Goal: Check status: Check status

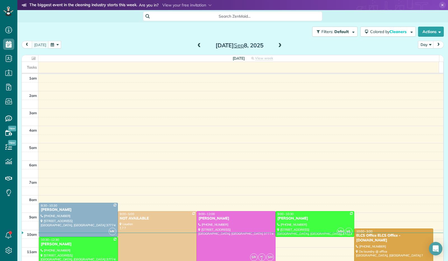
scroll to position [110, 0]
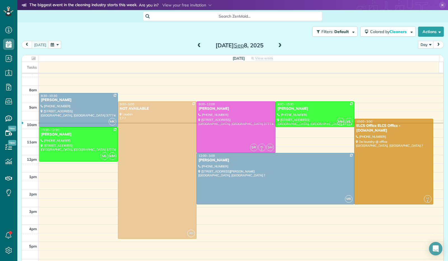
click at [279, 46] on span at bounding box center [280, 45] width 6 height 5
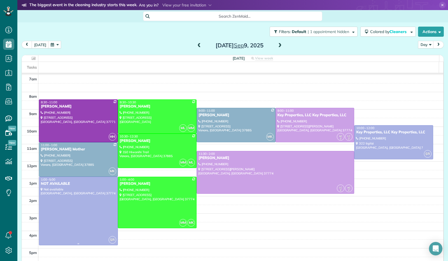
click at [69, 212] on div at bounding box center [78, 211] width 78 height 68
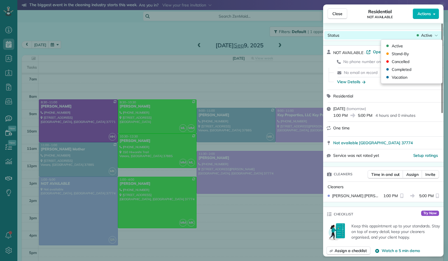
click at [438, 36] on div "Active" at bounding box center [428, 36] width 24 height 6
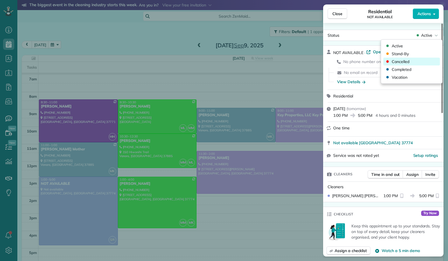
click at [411, 61] on div "Cancelled" at bounding box center [412, 62] width 57 height 8
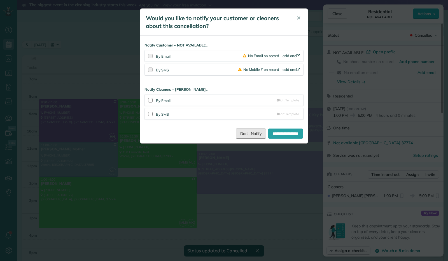
drag, startPoint x: 247, startPoint y: 136, endPoint x: 241, endPoint y: 137, distance: 5.9
click at [247, 136] on link "Don't Notify" at bounding box center [251, 134] width 30 height 10
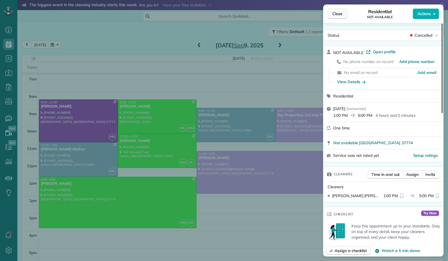
click at [338, 15] on span "Close" at bounding box center [338, 14] width 10 height 6
